Goal: Find contact information: Find contact information

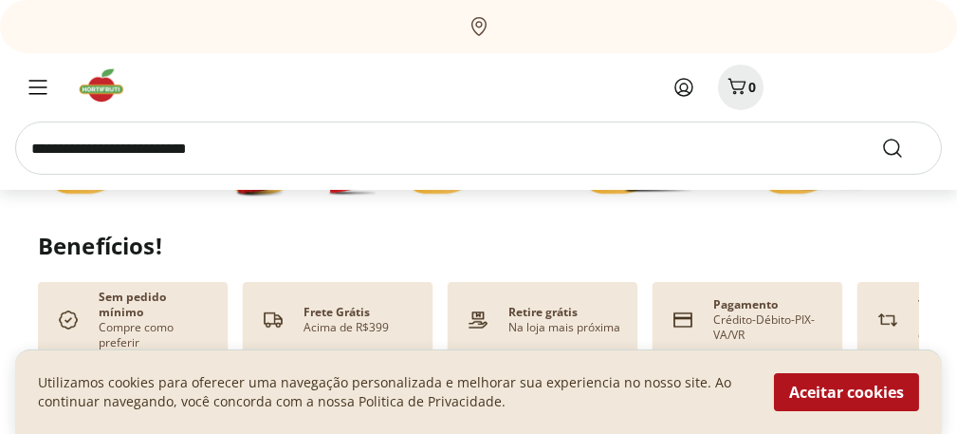
scroll to position [759, 0]
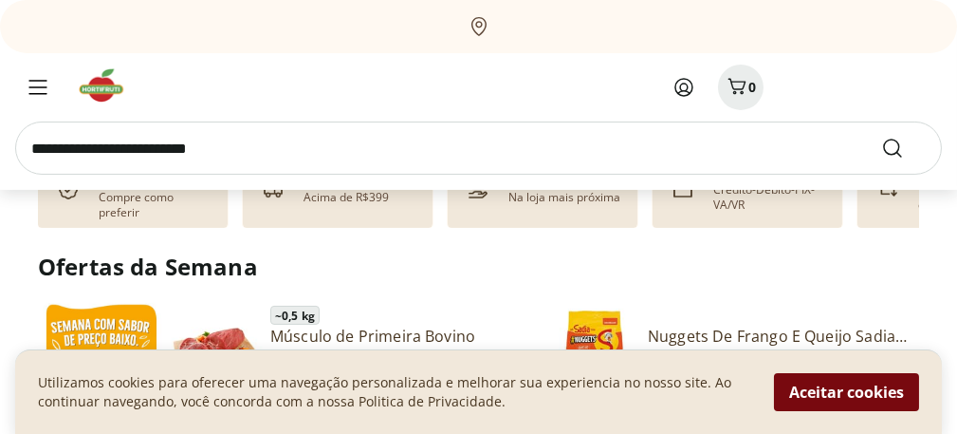
click at [831, 394] on button "Aceitar cookies" at bounding box center [846, 392] width 145 height 38
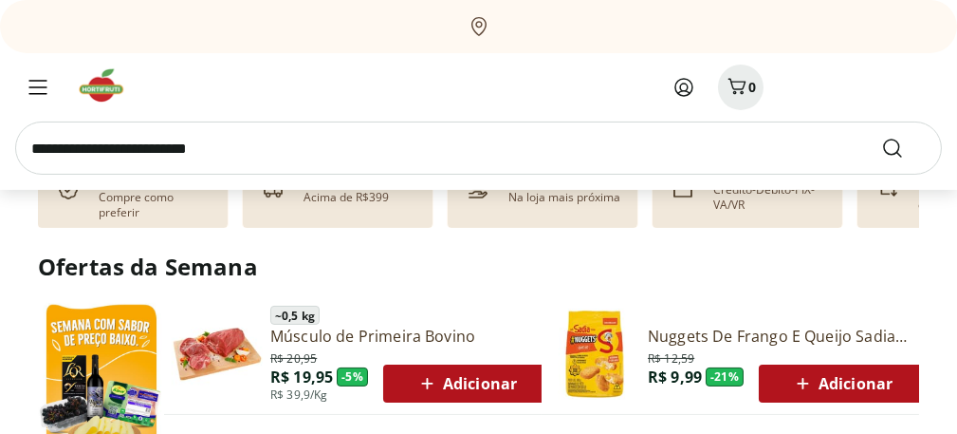
click at [103, 85] on img at bounding box center [108, 85] width 64 height 38
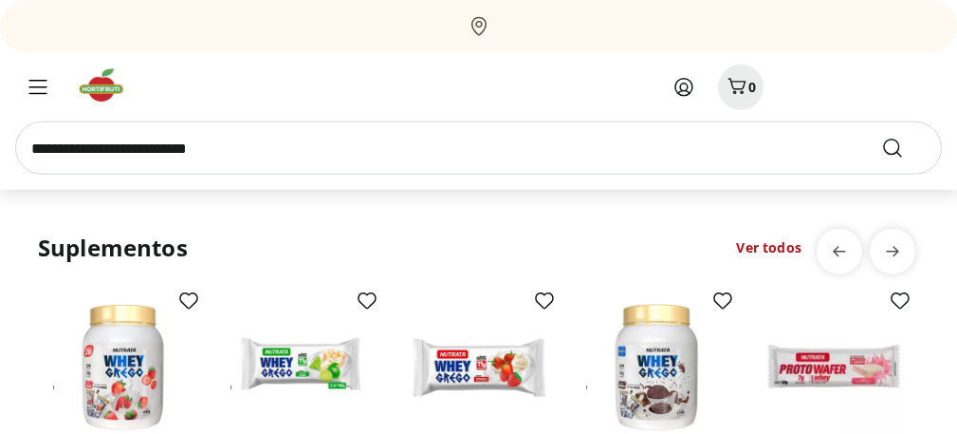
scroll to position [4129, 0]
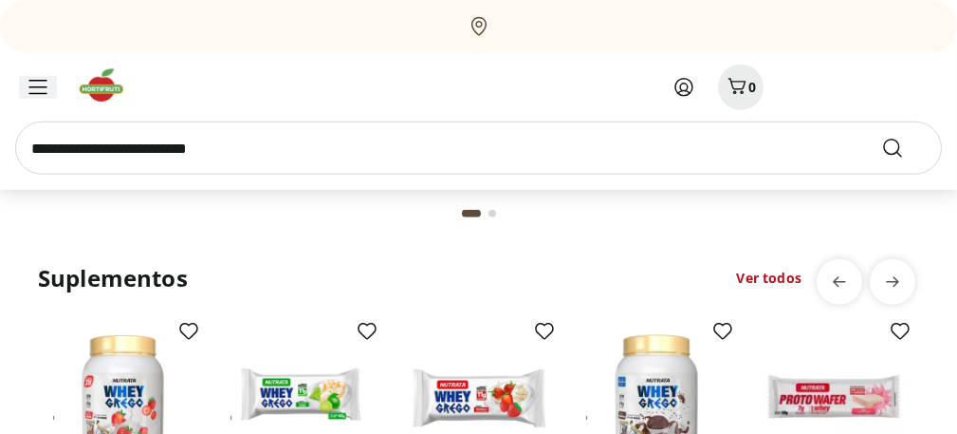
click at [38, 86] on icon "Menu" at bounding box center [37, 87] width 19 height 15
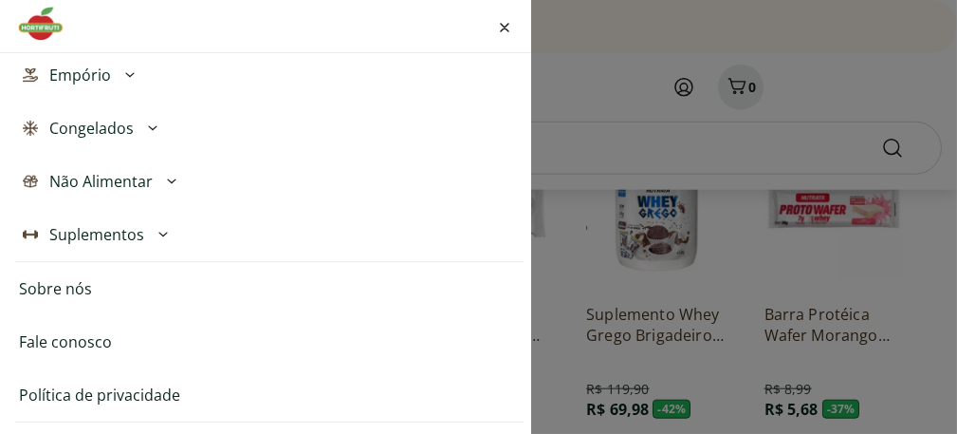
scroll to position [4319, 0]
click at [65, 340] on link "Fale conosco" at bounding box center [65, 341] width 93 height 23
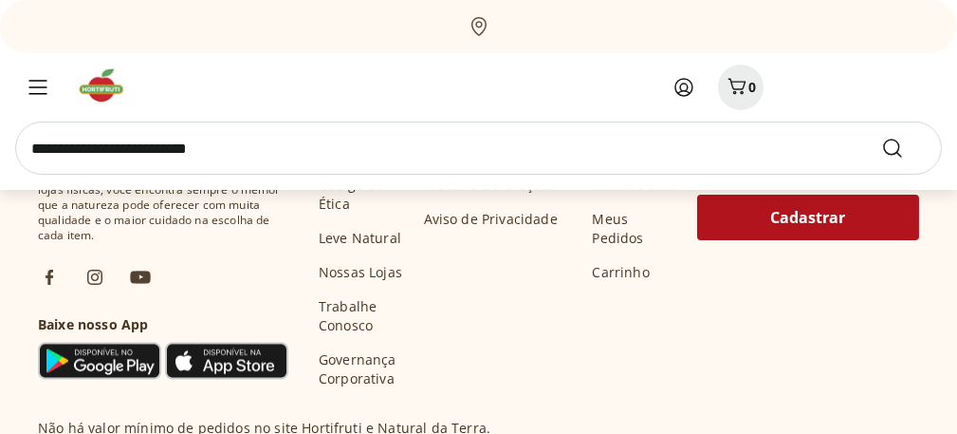
scroll to position [664, 0]
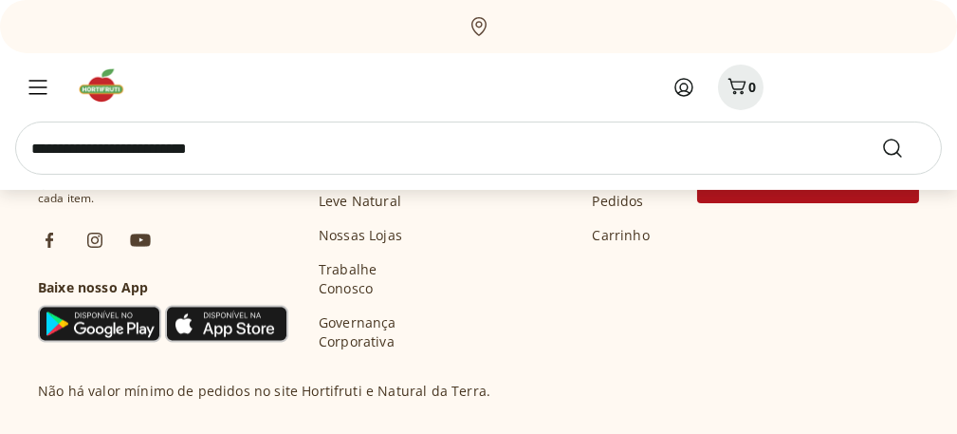
click at [346, 260] on link "Trabalhe Conosco" at bounding box center [364, 279] width 90 height 38
